Goal: Information Seeking & Learning: Learn about a topic

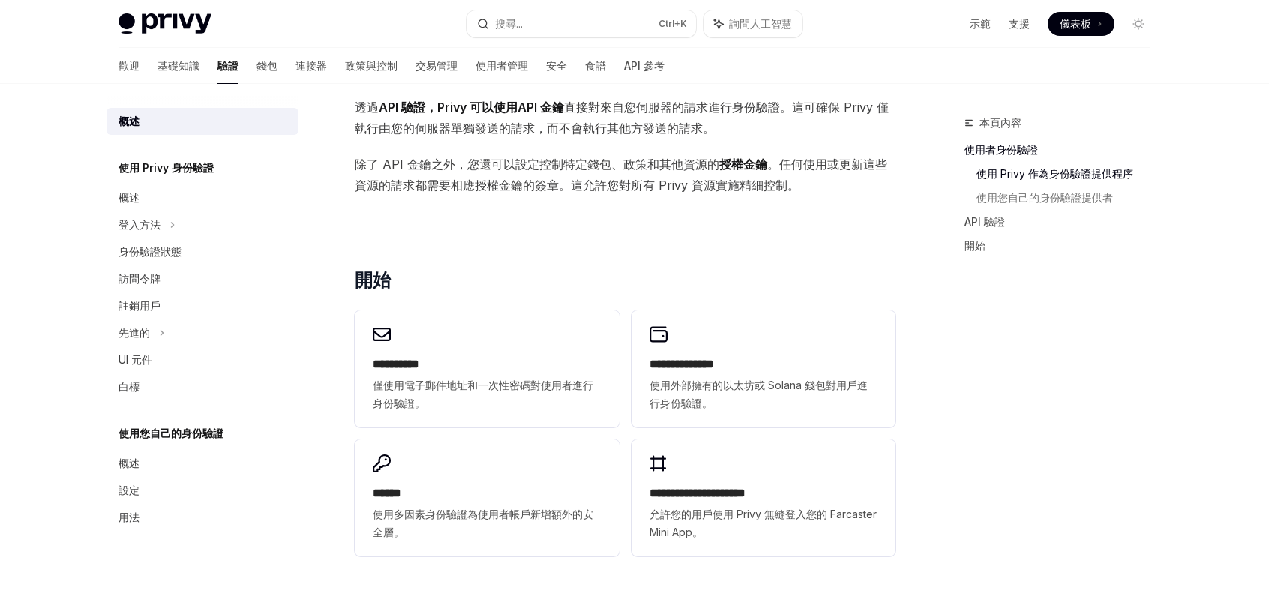
scroll to position [1056, 0]
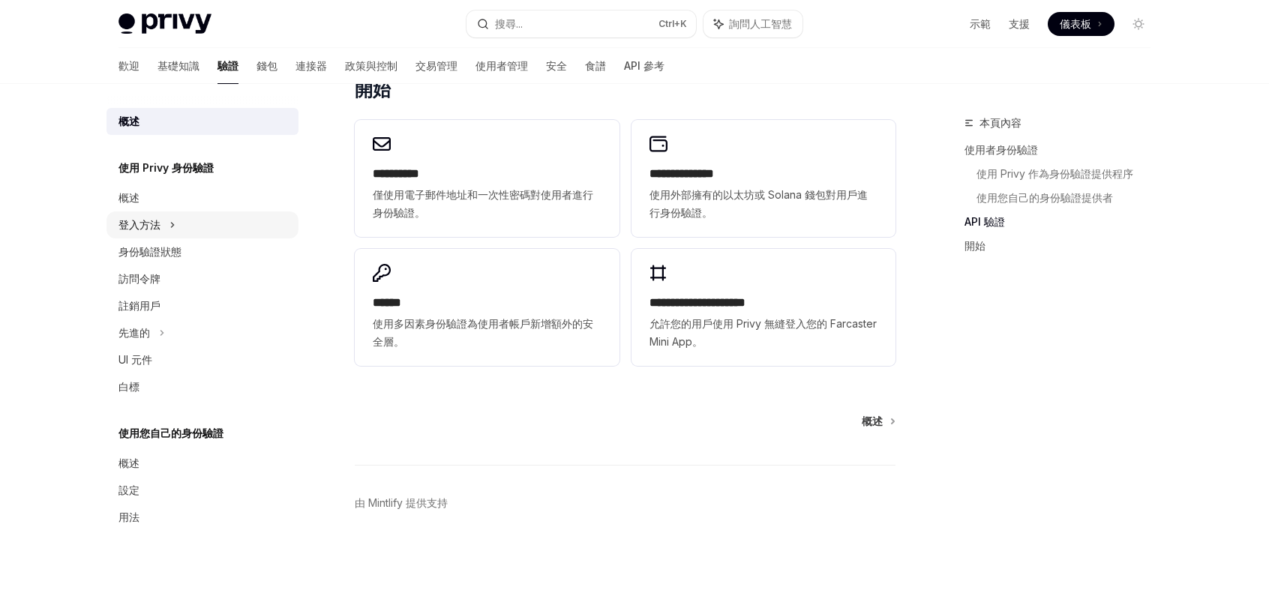
click at [195, 233] on div "登入方法" at bounding box center [202, 224] width 192 height 27
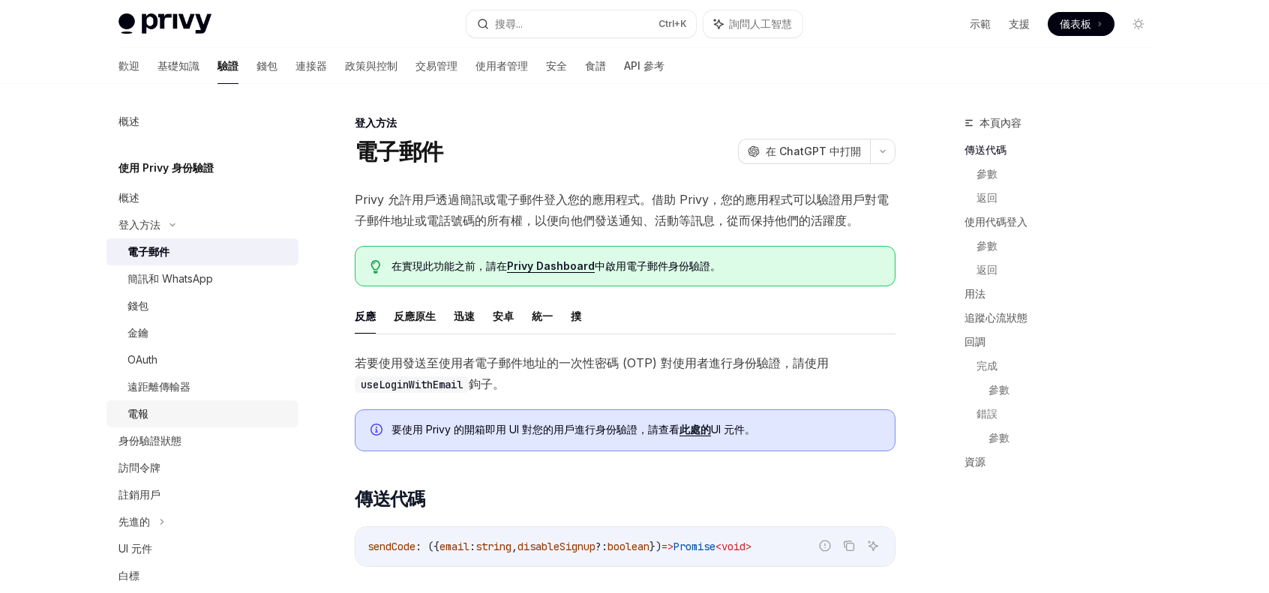
click at [160, 411] on div "電報" at bounding box center [208, 414] width 162 height 18
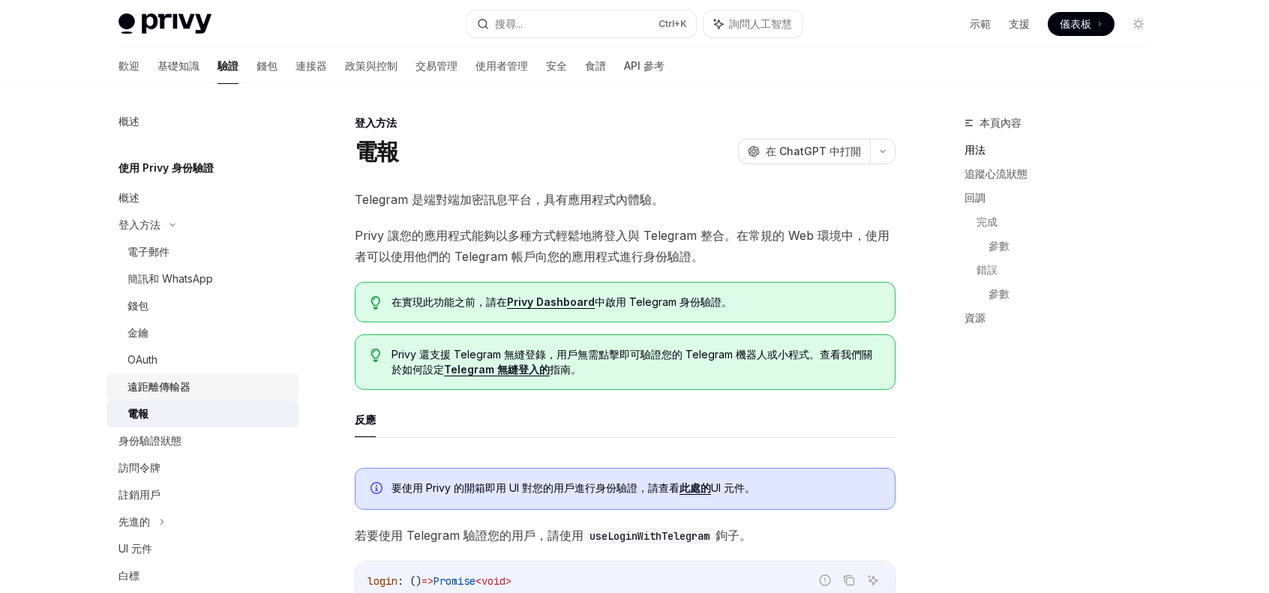
click at [238, 377] on link "遠距離傳輸器" at bounding box center [202, 386] width 192 height 27
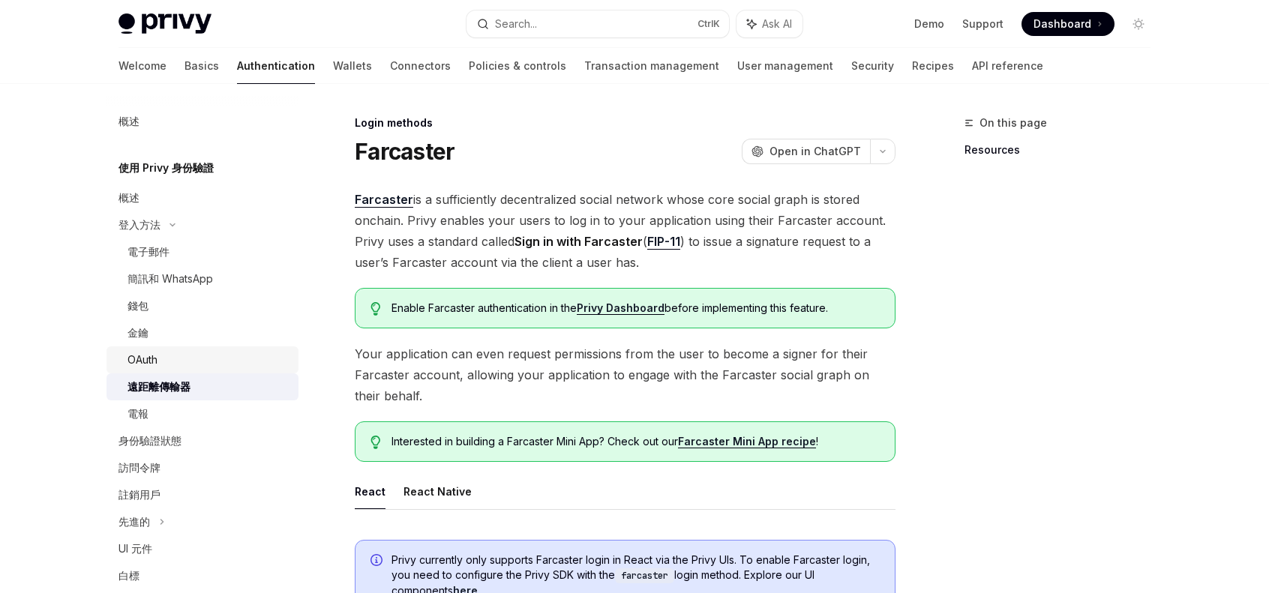
click at [204, 359] on div "OAuth" at bounding box center [208, 360] width 162 height 18
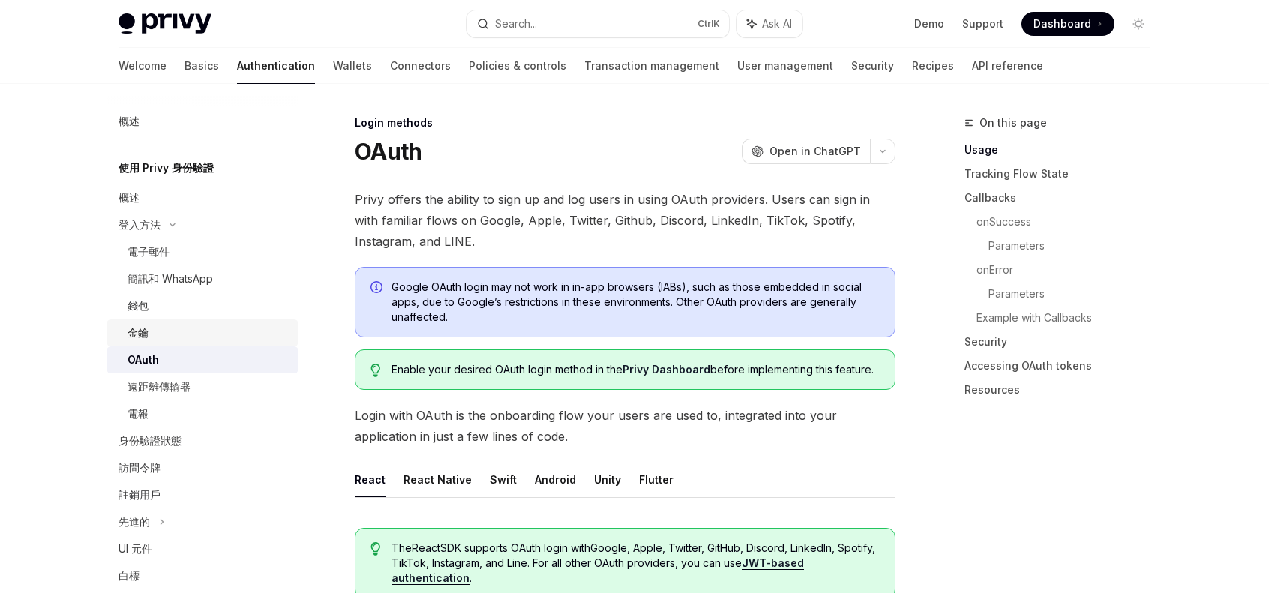
click at [192, 341] on div "金鑰" at bounding box center [208, 333] width 162 height 18
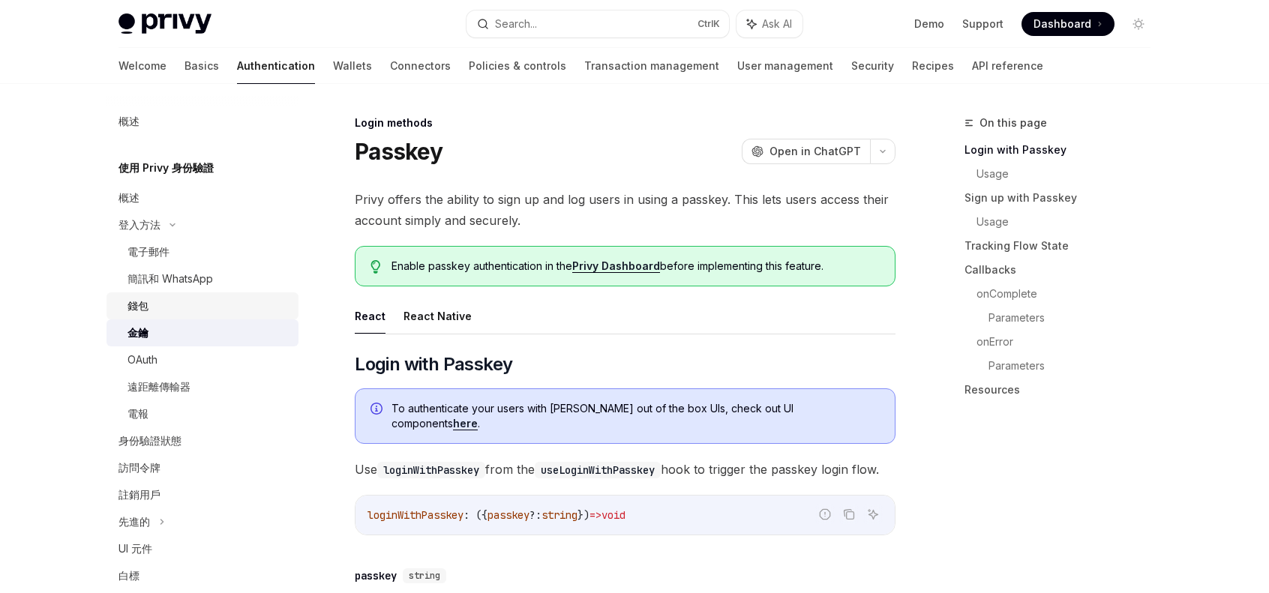
click at [184, 318] on link "錢包" at bounding box center [202, 305] width 192 height 27
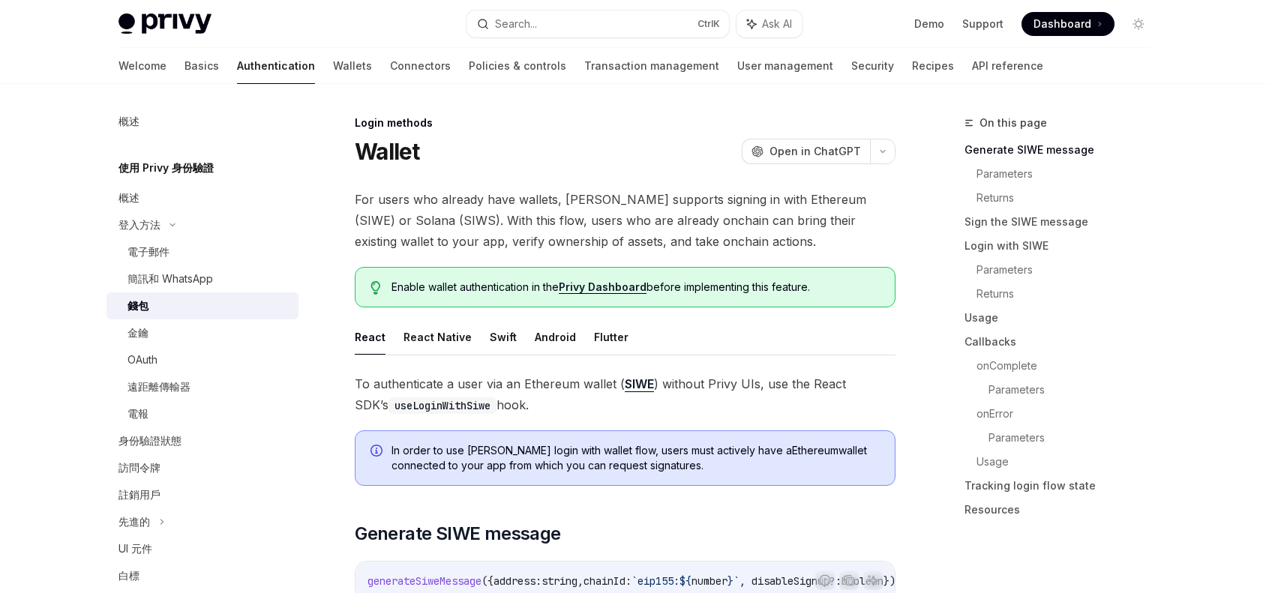
click at [184, 295] on link "錢包" at bounding box center [202, 305] width 192 height 27
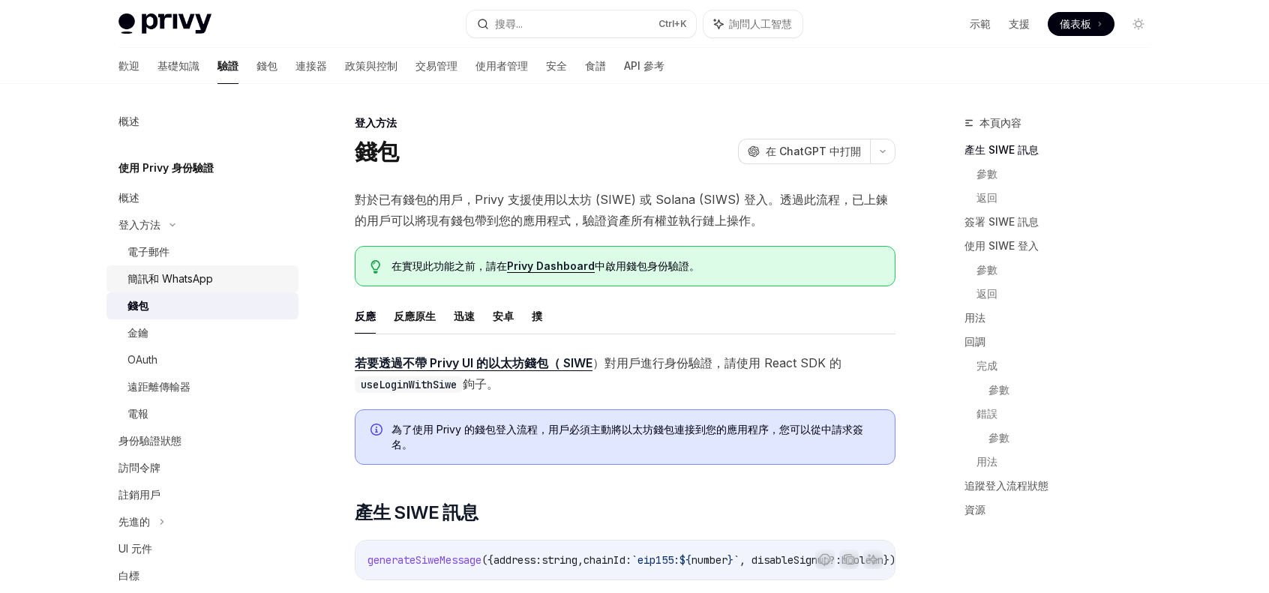
click at [187, 273] on font "簡訊和 WhatsApp" at bounding box center [169, 278] width 85 height 13
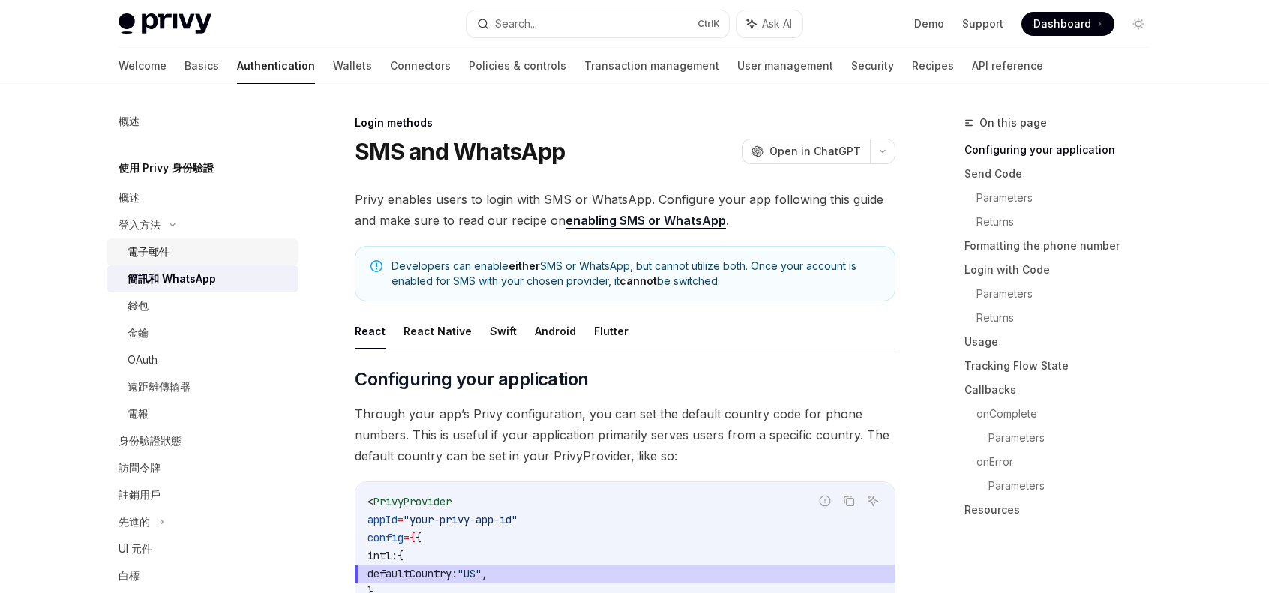
click at [187, 256] on div "電子郵件" at bounding box center [208, 252] width 162 height 18
type textarea "*"
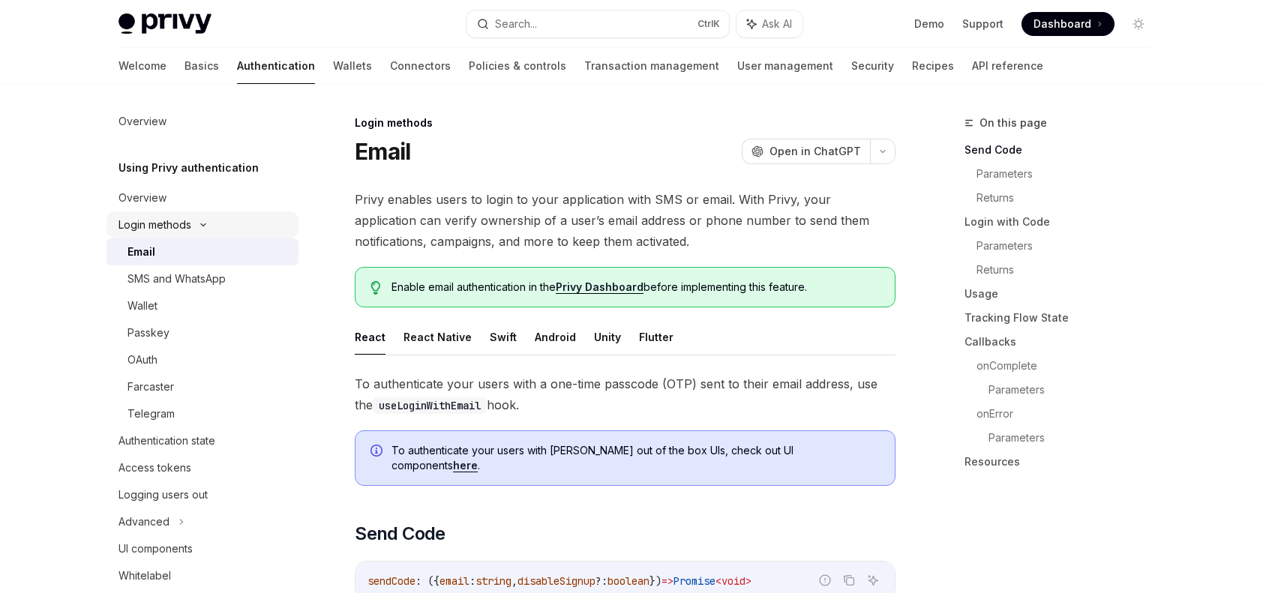
click at [220, 228] on div "Login methods" at bounding box center [202, 224] width 192 height 27
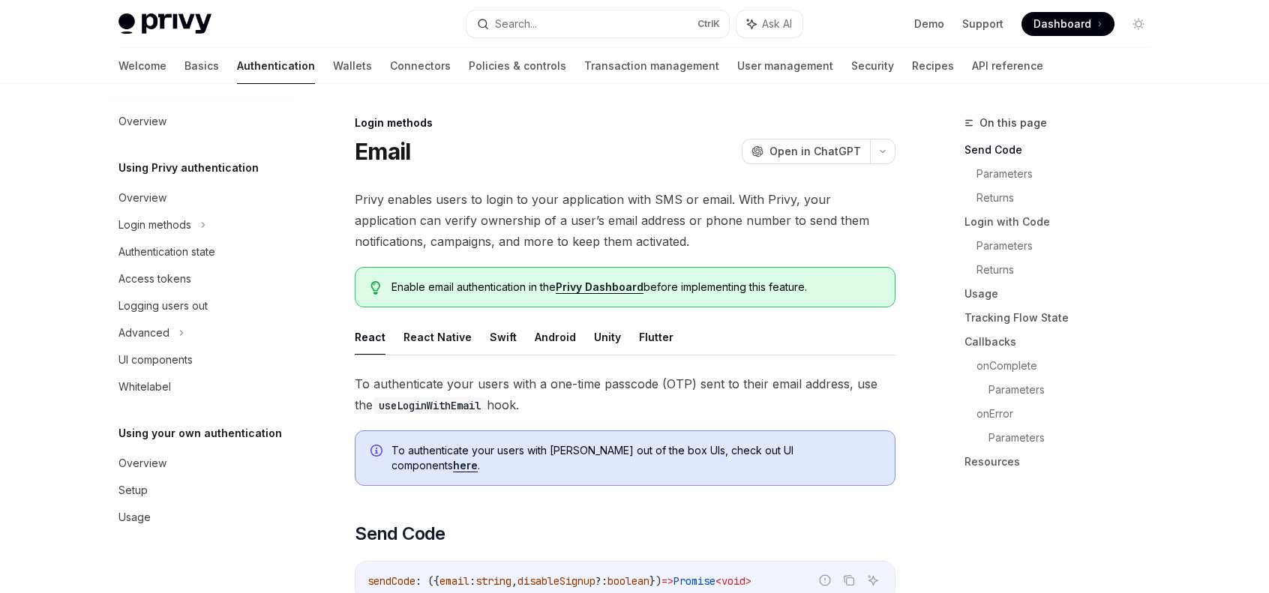
click at [1026, 509] on div "On this page Send Code Parameters Returns Login with Code Parameters Returns Us…" at bounding box center [1048, 353] width 228 height 479
